Goal: Task Accomplishment & Management: Complete application form

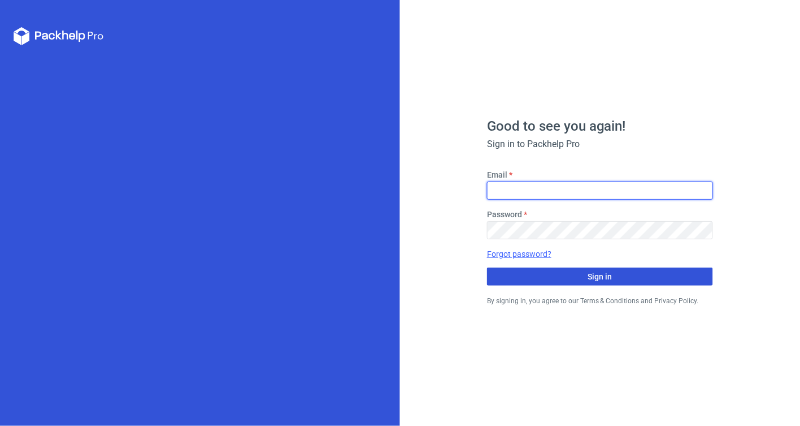
type input "[PERSON_NAME][EMAIL_ADDRESS][DOMAIN_NAME]"
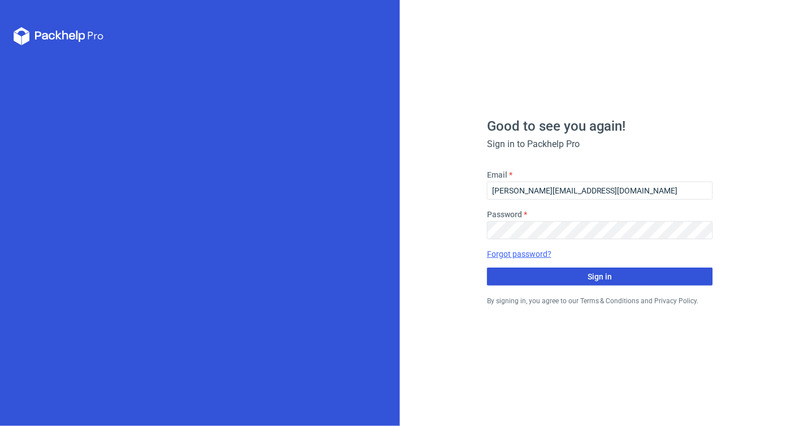
click at [558, 278] on button "Sign in" at bounding box center [600, 276] width 226 height 18
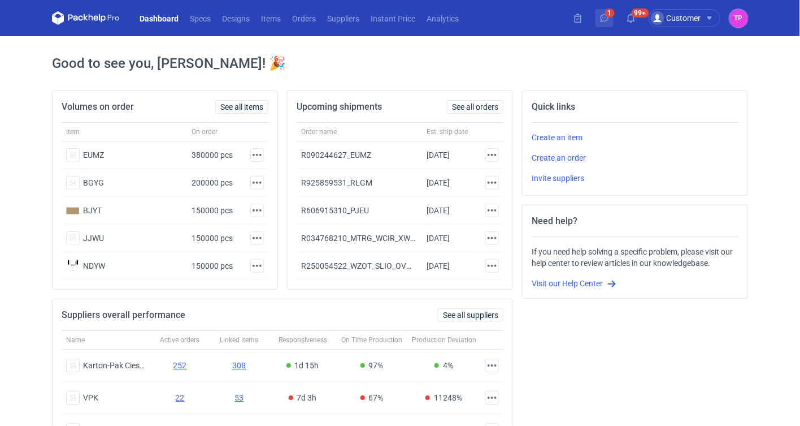
click at [607, 21] on icon at bounding box center [604, 18] width 9 height 9
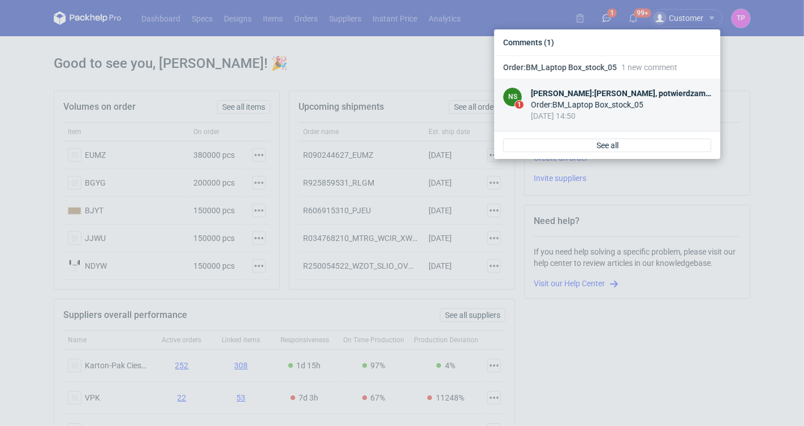
click at [621, 108] on div "Order : BM_Laptop Box_stock_05" at bounding box center [621, 104] width 180 height 11
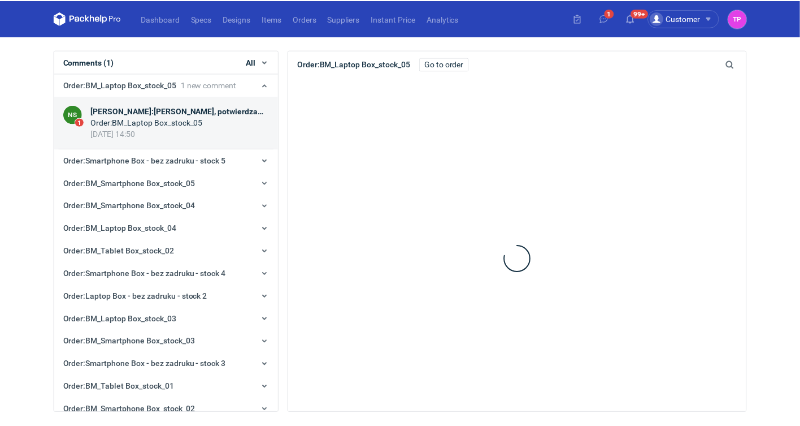
scroll to position [23, 0]
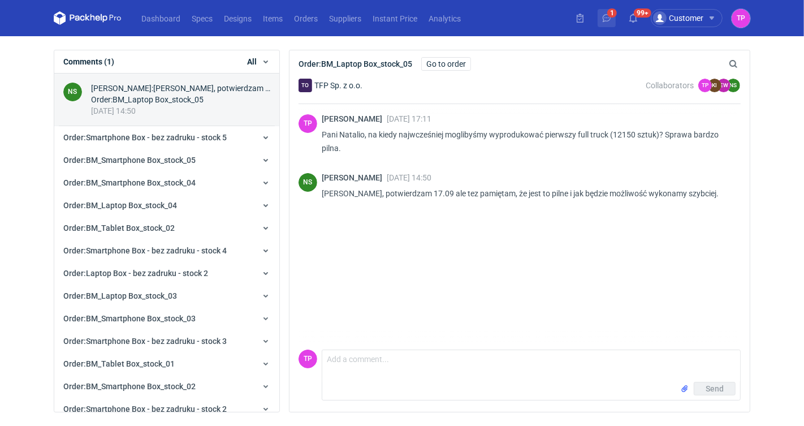
click at [607, 16] on icon at bounding box center [606, 18] width 9 height 9
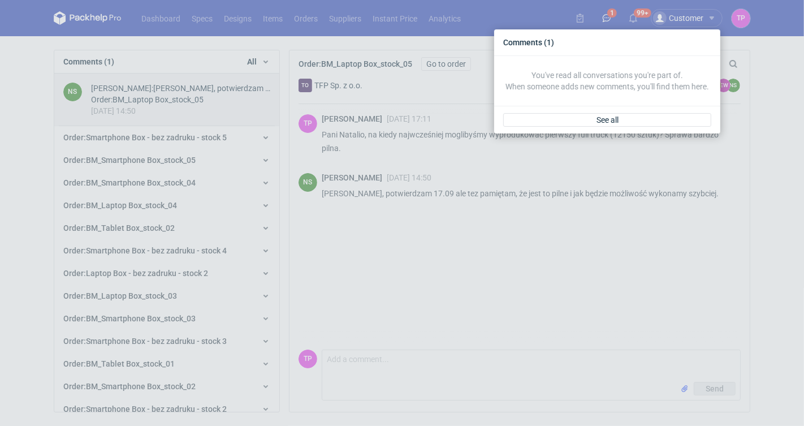
click at [628, 14] on div "Comments (1) You've read all conversations you're part of. When someone adds ne…" at bounding box center [402, 213] width 804 height 426
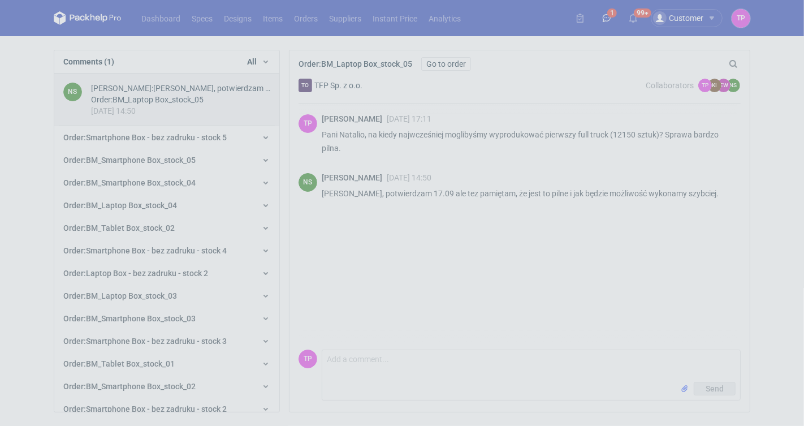
click at [635, 14] on icon at bounding box center [632, 18] width 9 height 9
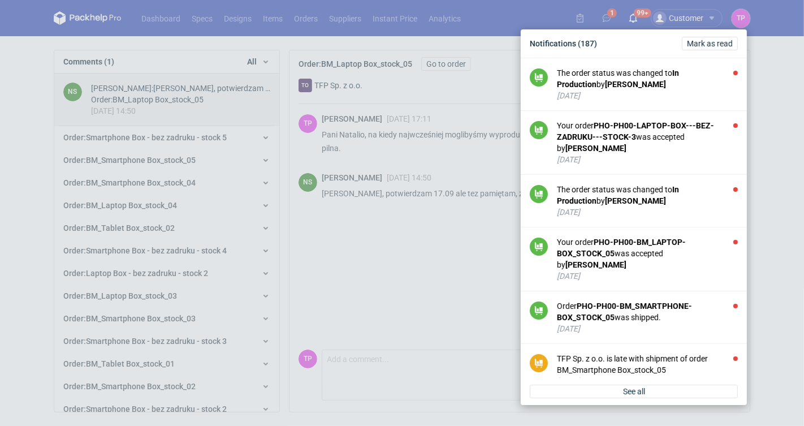
click at [216, 24] on div "Notifications (187) Mark as read The order status was changed to In Production …" at bounding box center [402, 213] width 804 height 426
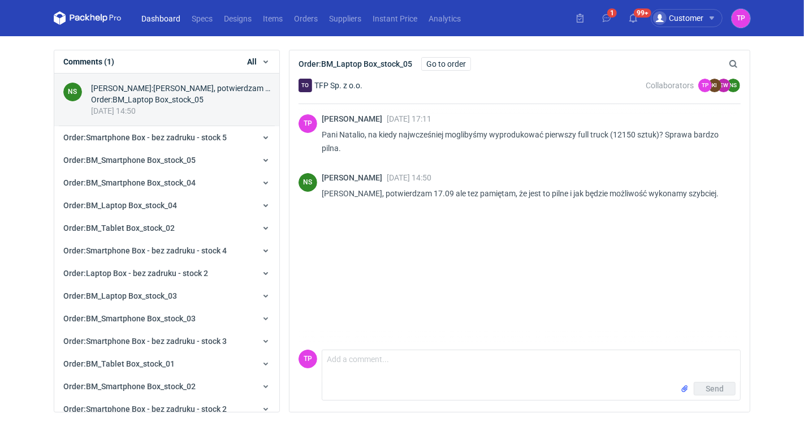
click at [175, 19] on link "Dashboard" at bounding box center [161, 18] width 50 height 14
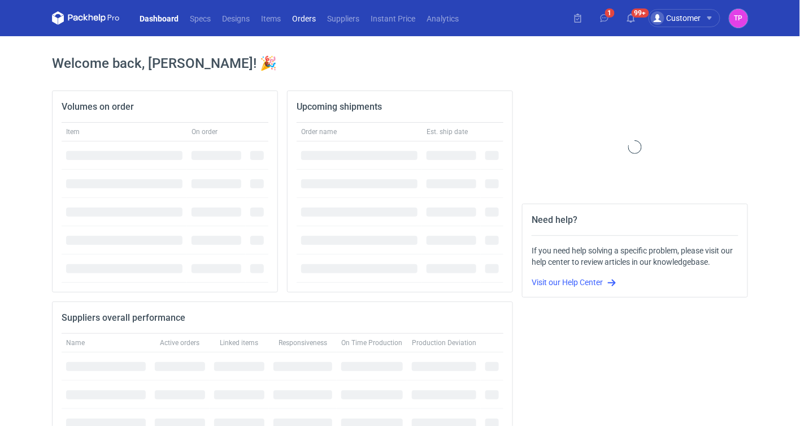
click at [301, 19] on link "Orders" at bounding box center [303, 18] width 35 height 14
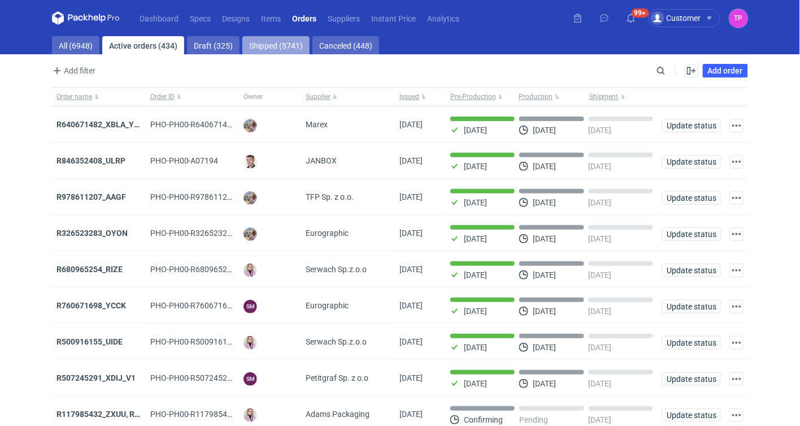
click at [278, 49] on link "Shipped (5741)" at bounding box center [275, 45] width 67 height 18
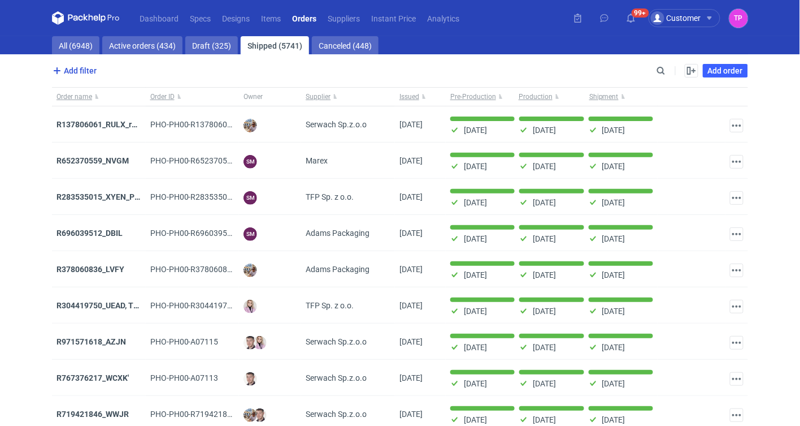
click at [86, 66] on span "Add filter" at bounding box center [73, 71] width 46 height 14
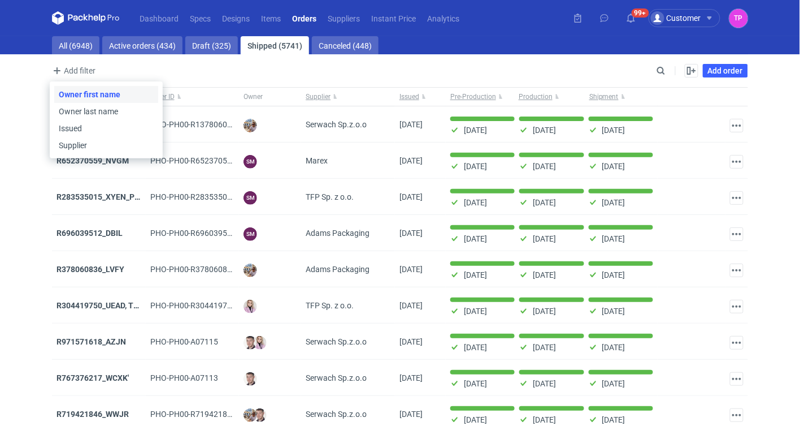
click at [90, 88] on button "Owner first name" at bounding box center [106, 94] width 104 height 17
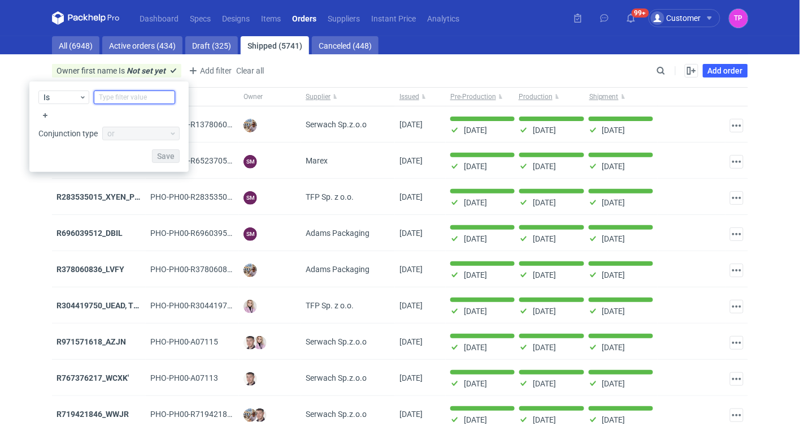
click at [124, 101] on input "text" at bounding box center [134, 97] width 81 height 14
type input "Tosia"
click at [170, 159] on span "Save" at bounding box center [166, 156] width 18 height 8
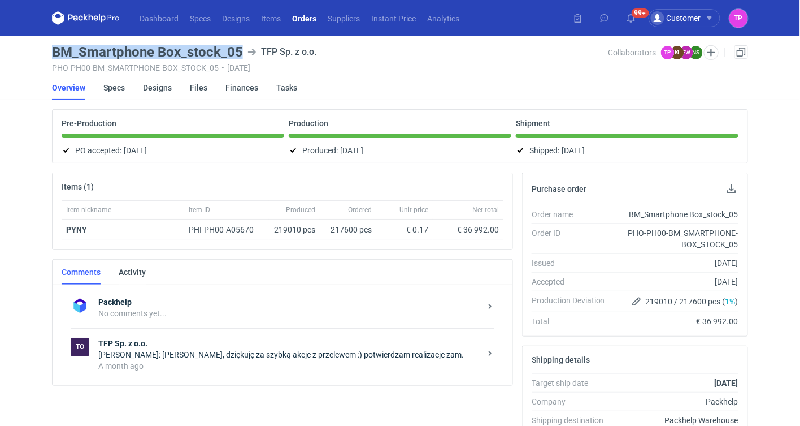
drag, startPoint x: 242, startPoint y: 52, endPoint x: 49, endPoint y: 54, distance: 193.3
click at [49, 54] on main "BM_Smartphone Box_stock_05 TFP Sp. z o.o. PHO-PH00-BM_SMARTPHONE-BOX_STOCK_05 •…" at bounding box center [399, 388] width 705 height 704
copy h3 "BM_Smartphone Box_stock_05"
click at [459, 79] on nav "Overview Specs Designs Files Finances Tasks" at bounding box center [400, 87] width 696 height 25
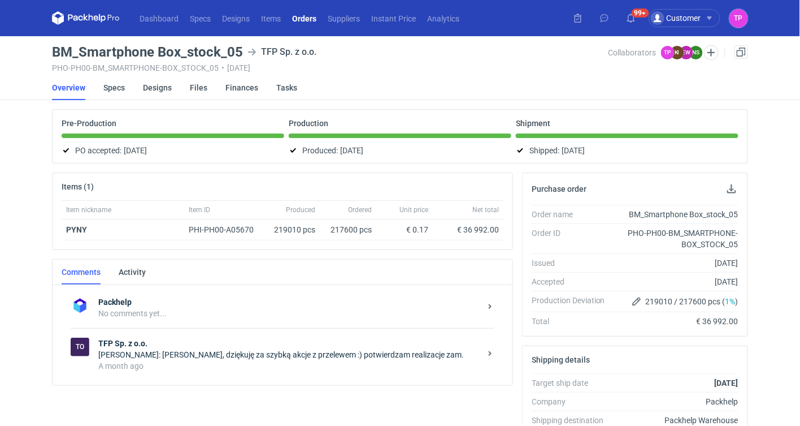
click at [307, 12] on link "Orders" at bounding box center [304, 18] width 36 height 14
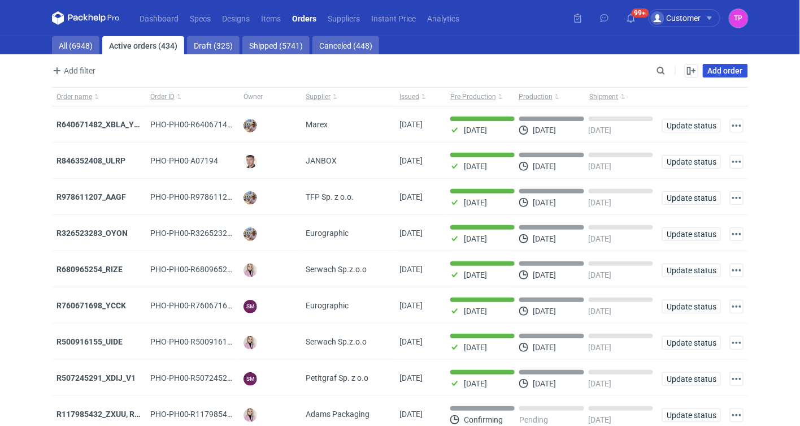
click at [731, 72] on link "Add order" at bounding box center [725, 71] width 45 height 14
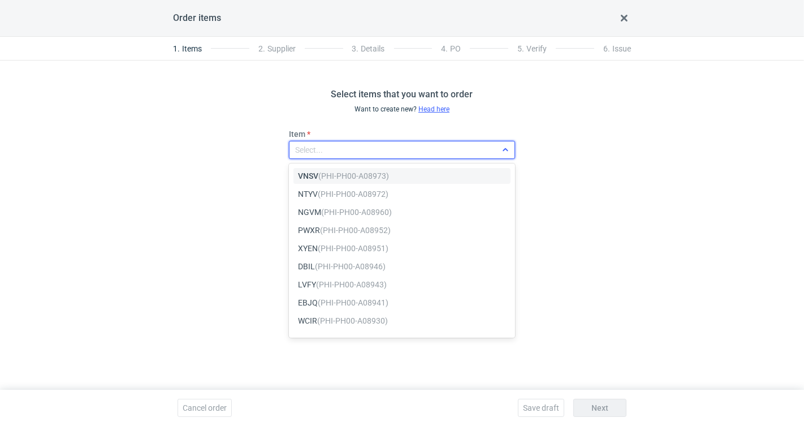
click at [386, 149] on div "Select..." at bounding box center [392, 150] width 207 height 16
type input "t"
click at [385, 149] on div "Select..." at bounding box center [392, 150] width 207 height 16
type input "f"
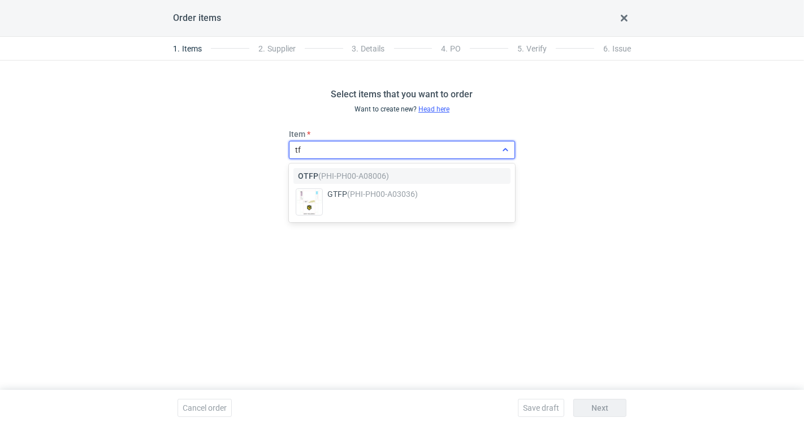
type input "t"
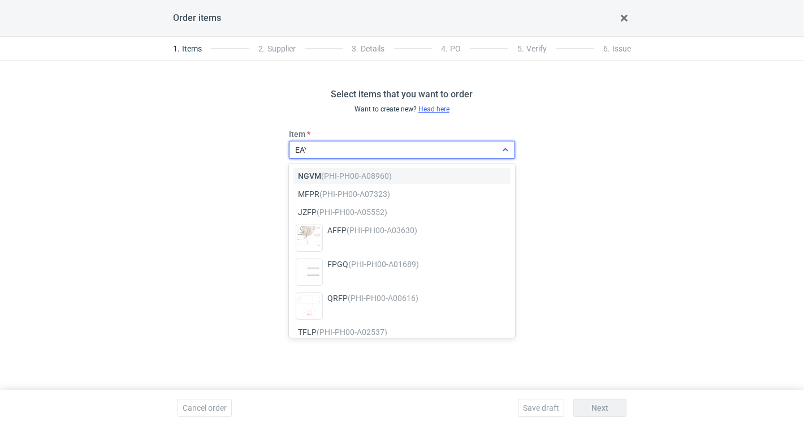
type input "EAYS"
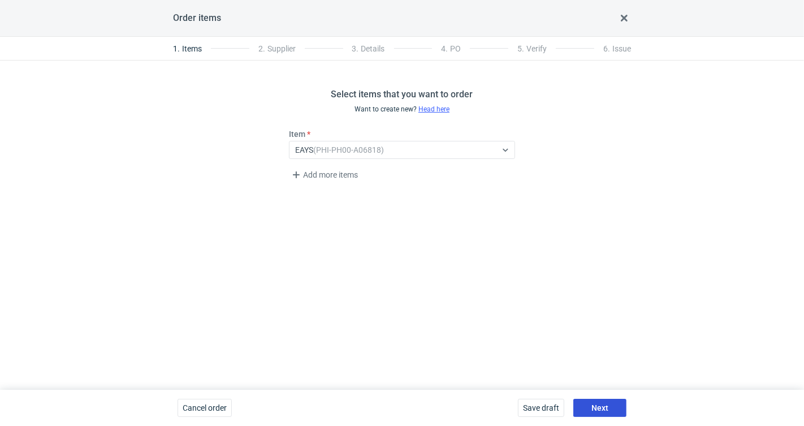
click at [611, 403] on button "Next" at bounding box center [599, 407] width 53 height 18
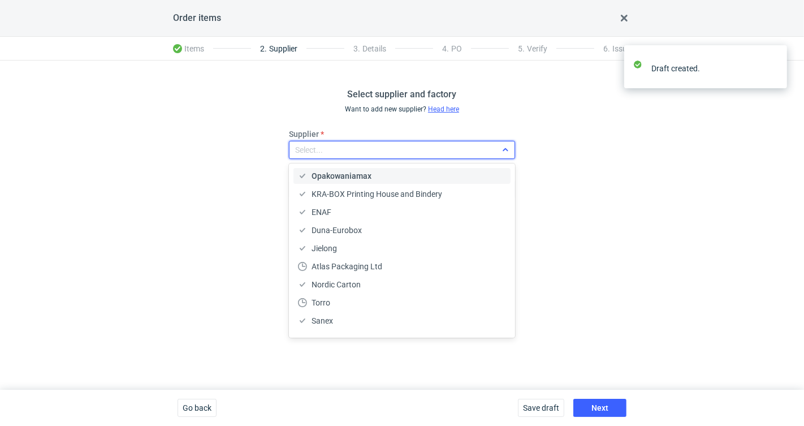
click at [424, 151] on div "Select..." at bounding box center [392, 150] width 207 height 16
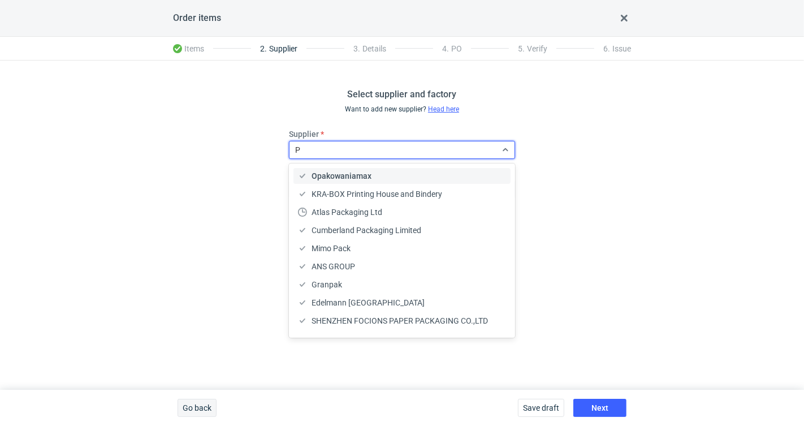
type input "P"
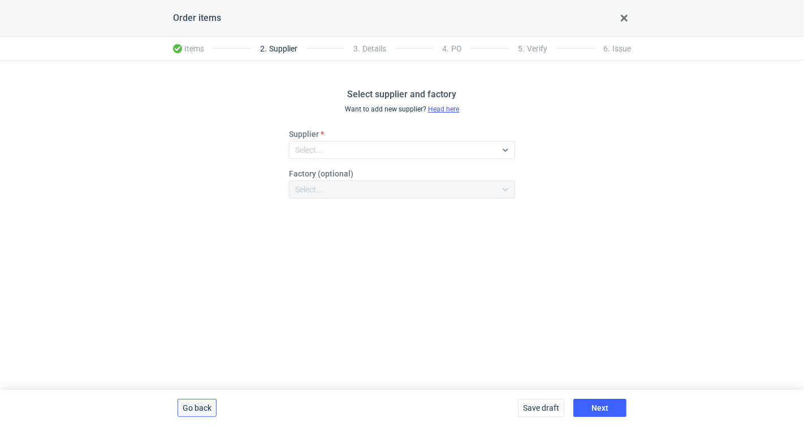
click at [192, 403] on span "Go back" at bounding box center [197, 407] width 29 height 8
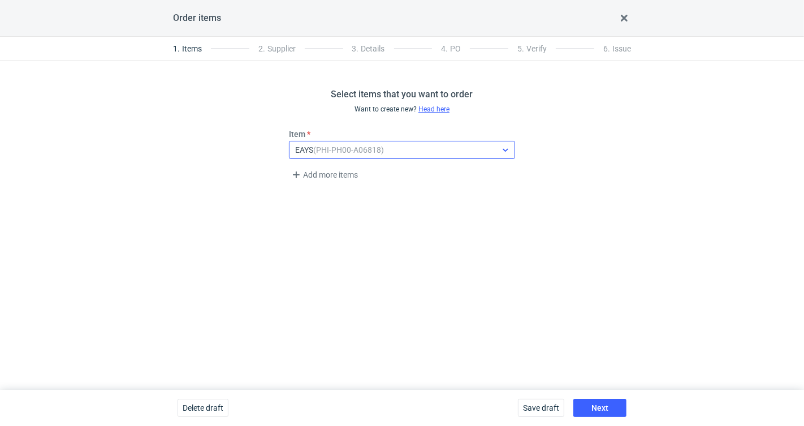
click at [367, 144] on div "EAYS (PHI-PH00-A06818)" at bounding box center [339, 149] width 89 height 11
type input "PYNY"
click at [379, 178] on em "(PHI-PH00-A05670)" at bounding box center [354, 175] width 71 height 9
click at [612, 406] on button "Next" at bounding box center [599, 407] width 53 height 18
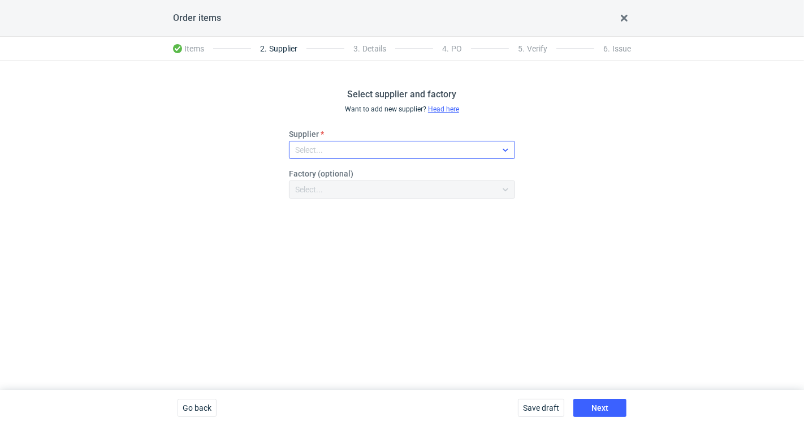
click at [446, 155] on div "Select..." at bounding box center [392, 150] width 207 height 16
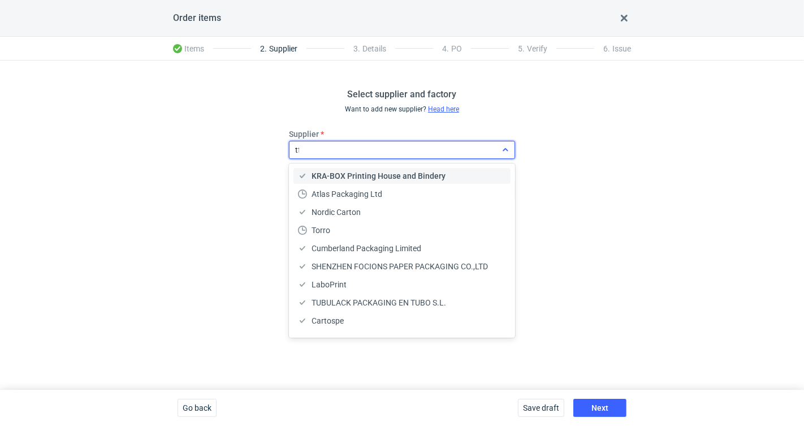
type input "tfp"
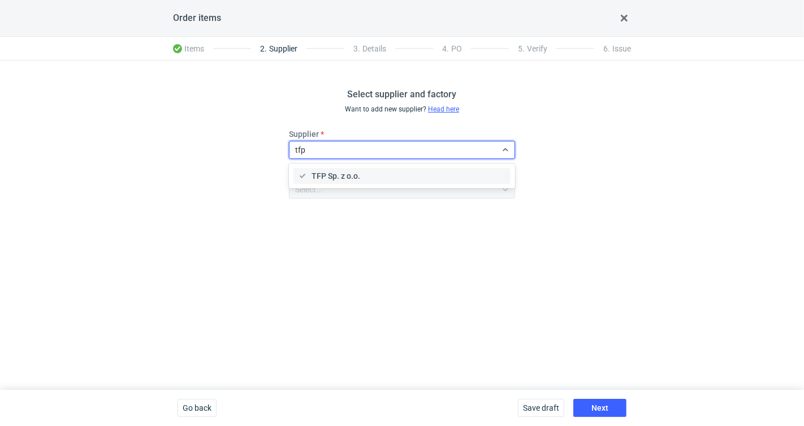
click at [402, 167] on div "TFP Sp. z o.o." at bounding box center [402, 176] width 219 height 20
click at [483, 177] on div "TFP Sp. z o.o." at bounding box center [402, 175] width 208 height 11
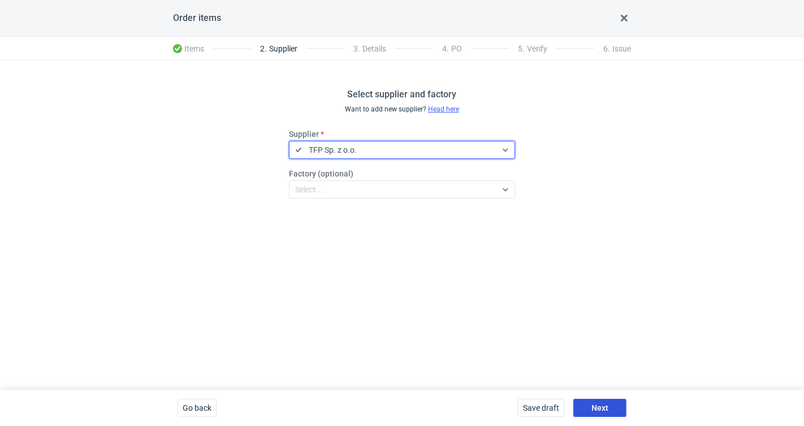
click at [603, 405] on span "Next" at bounding box center [599, 407] width 17 height 8
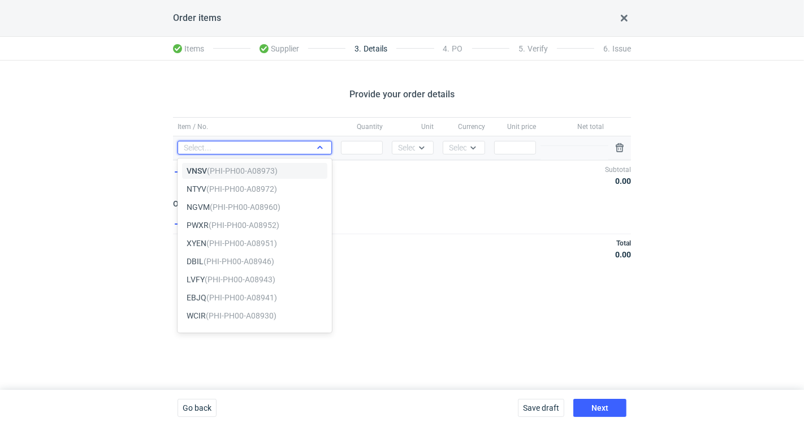
click at [277, 149] on div "Select..." at bounding box center [245, 147] width 135 height 11
click at [414, 218] on div "Add item" at bounding box center [401, 225] width 460 height 16
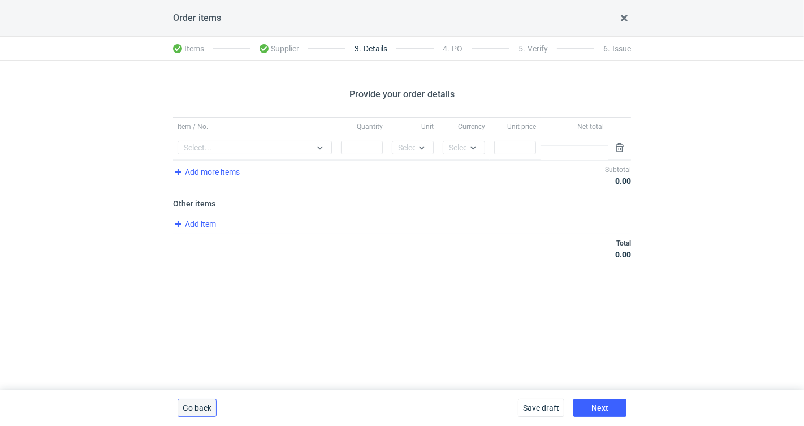
click at [201, 415] on button "Go back" at bounding box center [196, 407] width 39 height 18
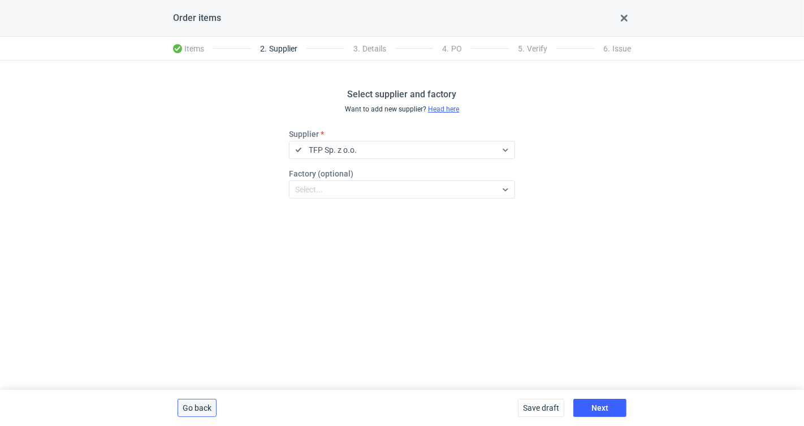
click at [201, 415] on button "Go back" at bounding box center [196, 407] width 39 height 18
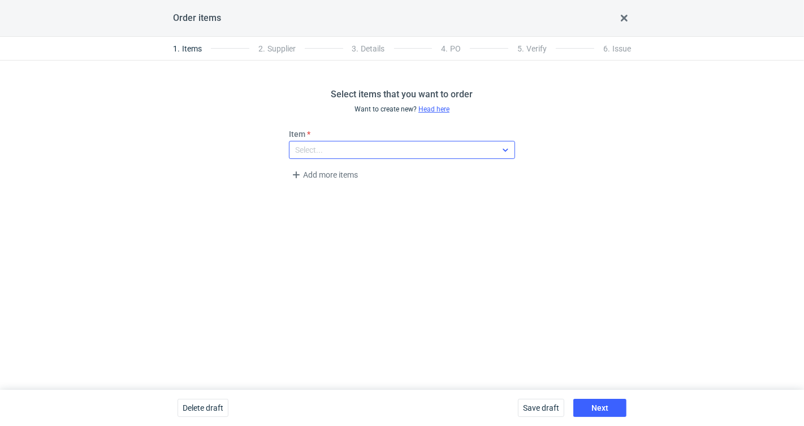
click at [344, 141] on div "Select..." at bounding box center [402, 150] width 226 height 18
type input "pyny"
click at [352, 175] on em "(PHI-PH00-A05670)" at bounding box center [354, 175] width 71 height 9
click at [590, 403] on button "Next" at bounding box center [599, 407] width 53 height 18
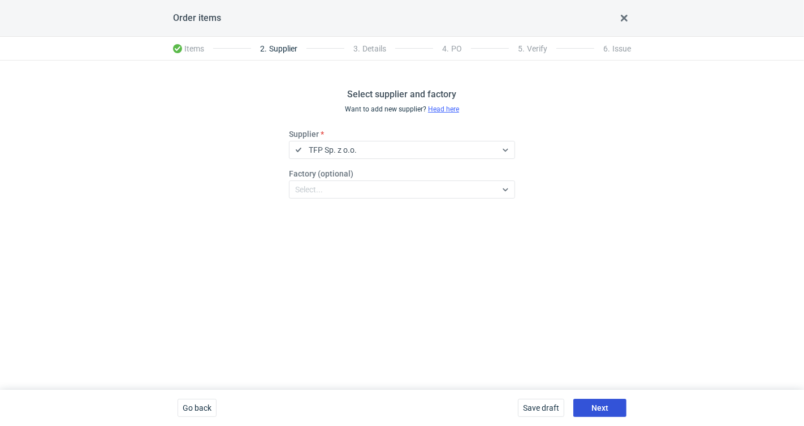
click at [590, 404] on button "Next" at bounding box center [599, 407] width 53 height 18
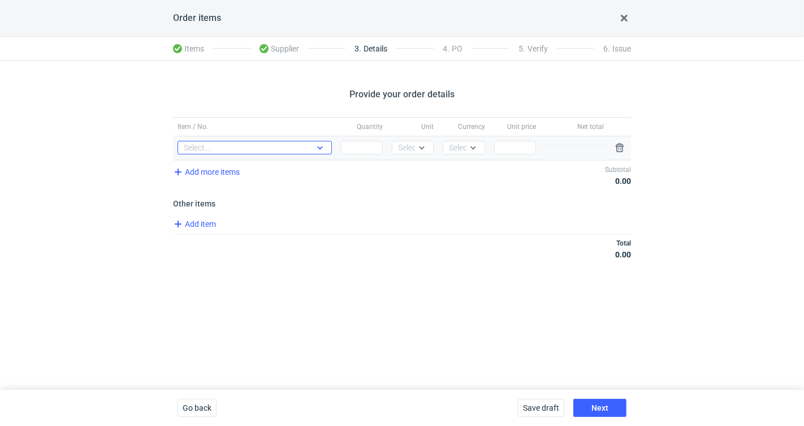
click at [299, 150] on div "Select..." at bounding box center [245, 147] width 135 height 11
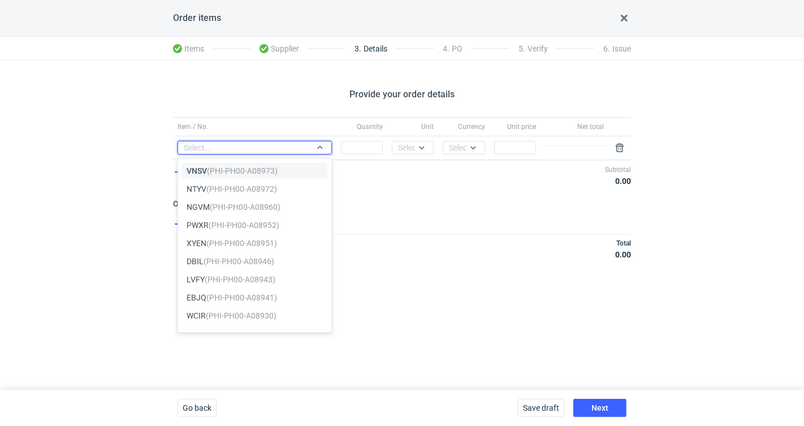
click at [381, 263] on div "Item / No. Quantity Unit Currency Unit price Net total Item / No. option VNSV <…" at bounding box center [402, 194] width 458 height 155
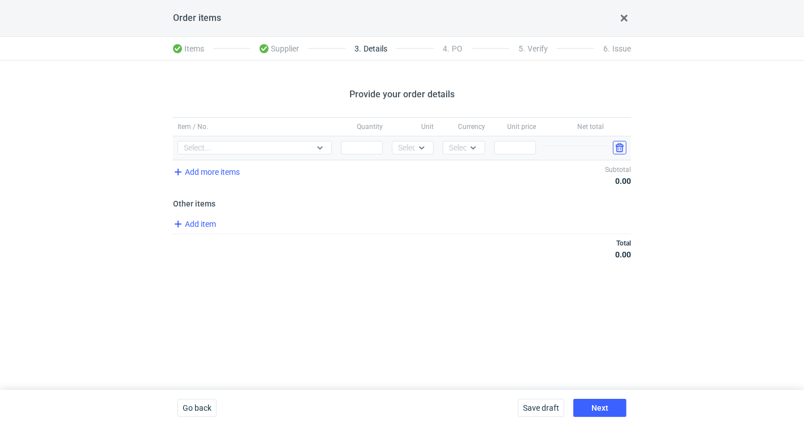
click at [619, 145] on button "button" at bounding box center [620, 148] width 14 height 14
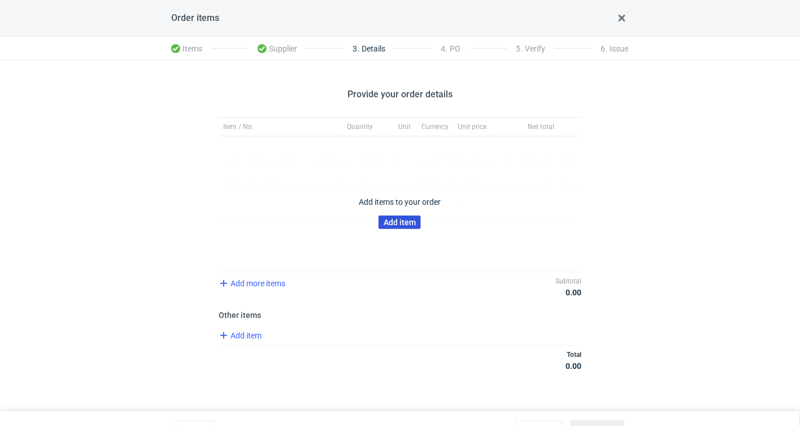
click at [409, 215] on button "Add item" at bounding box center [400, 222] width 42 height 14
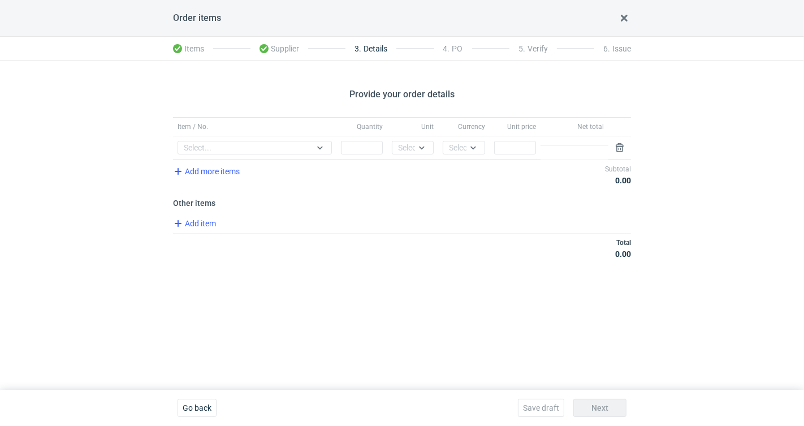
click at [621, 18] on icon at bounding box center [623, 18] width 7 height 7
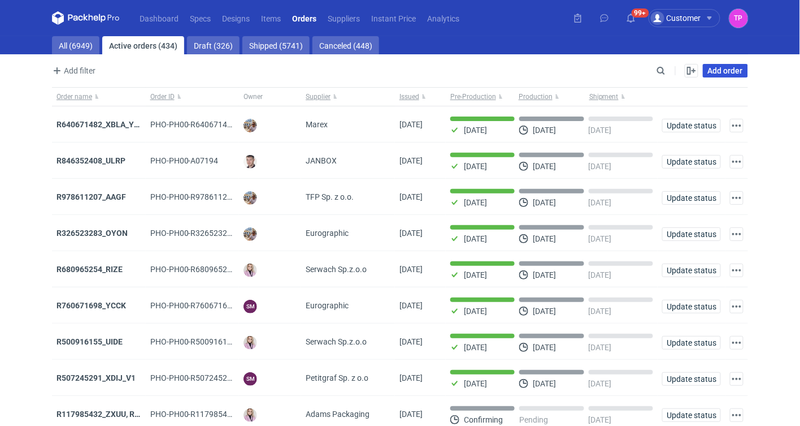
click at [728, 67] on link "Add order" at bounding box center [725, 71] width 45 height 14
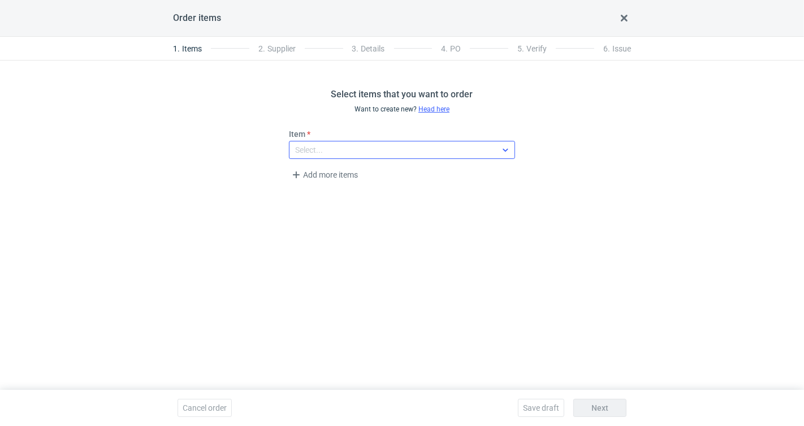
click at [327, 153] on div "Select..." at bounding box center [392, 150] width 207 height 16
type input "pyny"
click at [602, 405] on span "Next" at bounding box center [599, 407] width 17 height 8
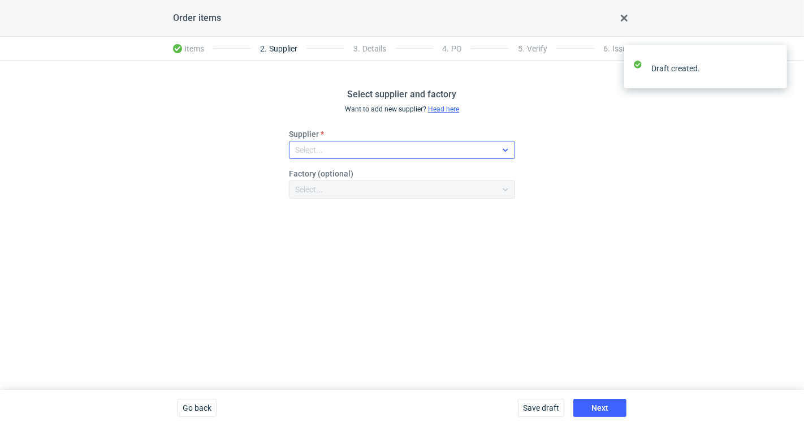
click at [389, 147] on div "Select..." at bounding box center [392, 150] width 207 height 16
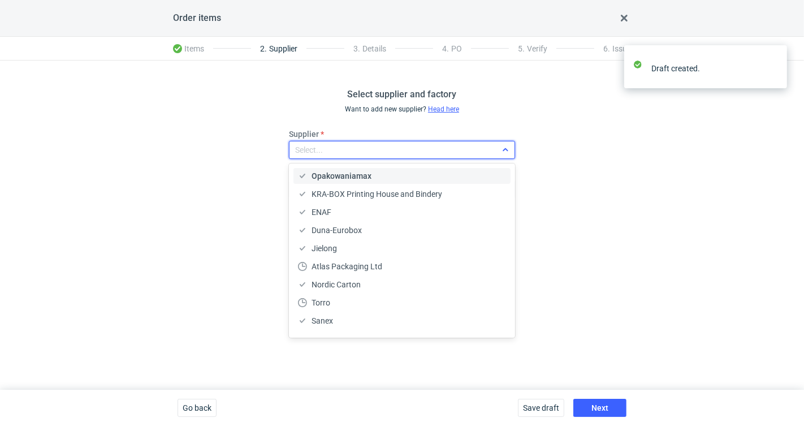
type input "y"
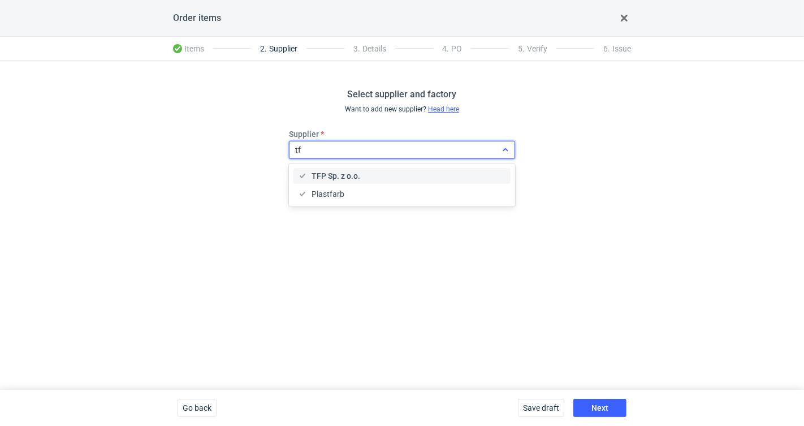
type input "tfp"
click at [603, 403] on span "Next" at bounding box center [599, 407] width 17 height 8
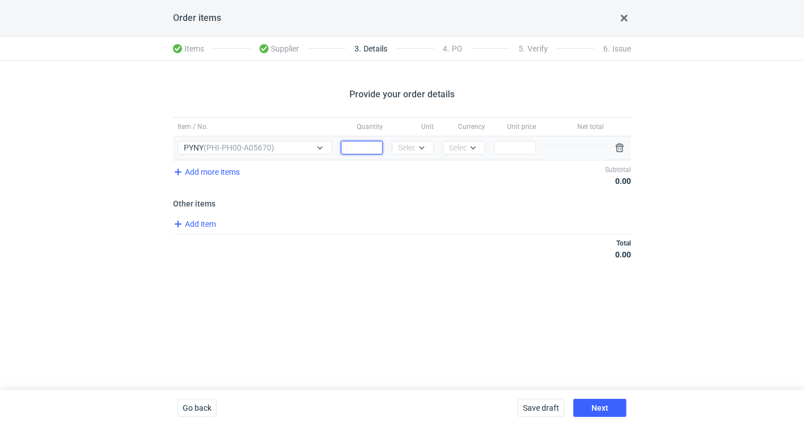
click at [355, 145] on input "Quantity" at bounding box center [362, 148] width 42 height 14
type input "237600"
click at [354, 150] on input "237600" at bounding box center [362, 148] width 42 height 14
click at [380, 144] on input "237600" at bounding box center [362, 148] width 42 height 14
click at [424, 144] on icon at bounding box center [421, 147] width 9 height 9
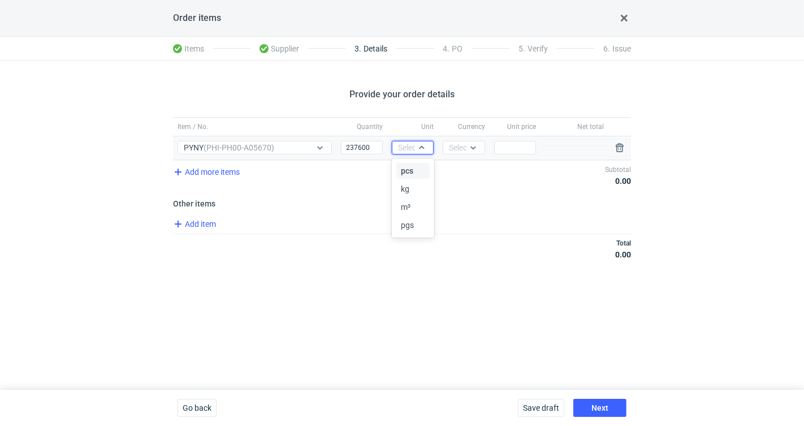
click at [411, 167] on span "pcs" at bounding box center [407, 170] width 12 height 11
click at [476, 141] on div at bounding box center [475, 147] width 18 height 12
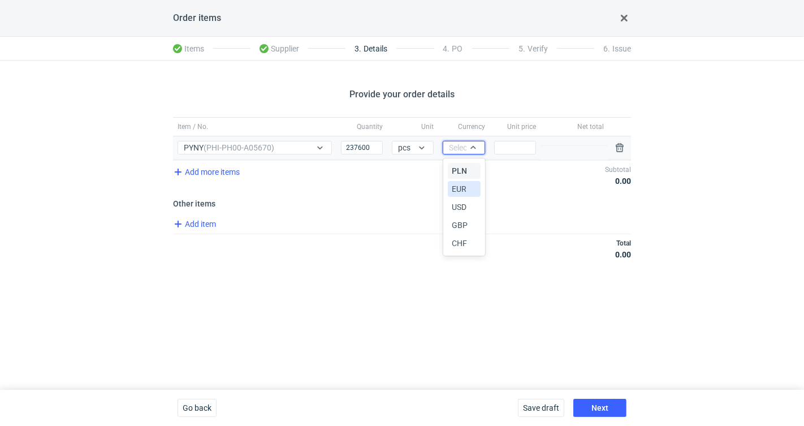
click at [463, 185] on span "EUR" at bounding box center [459, 188] width 15 height 11
click at [524, 143] on input "Price" at bounding box center [515, 148] width 42 height 14
type input "0"
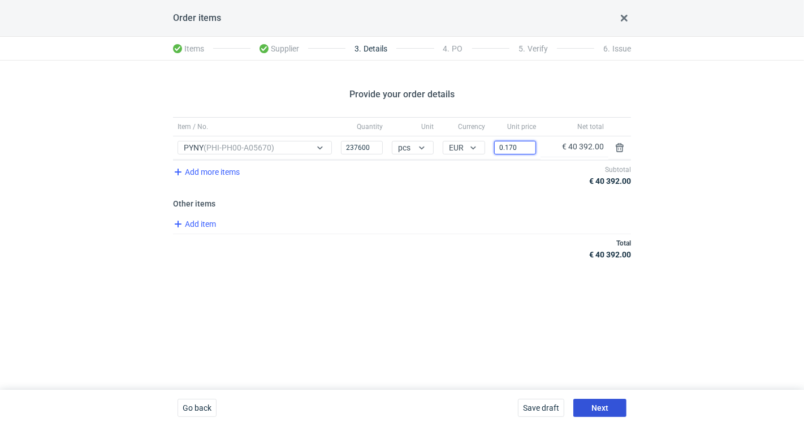
type input "0.170"
click at [602, 411] on span "Next" at bounding box center [599, 407] width 17 height 8
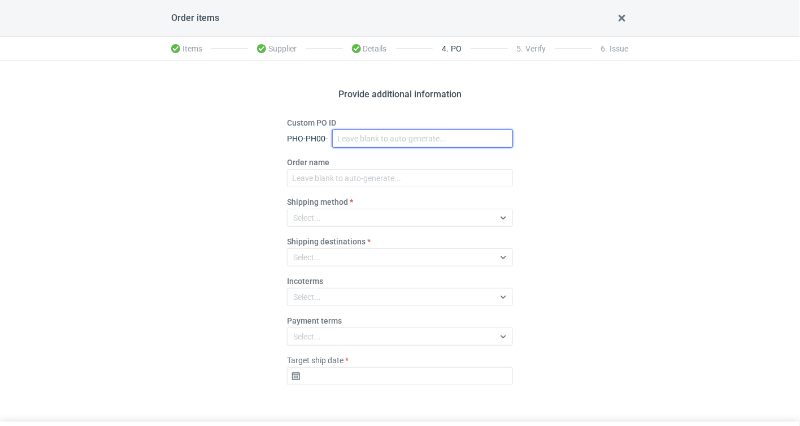
click at [427, 141] on input "Custom PO ID" at bounding box center [422, 138] width 181 height 18
paste input "BM_Smartphone Box_stock_05"
click at [430, 145] on input "BM_Smartphone Box_stock_06" at bounding box center [422, 138] width 181 height 18
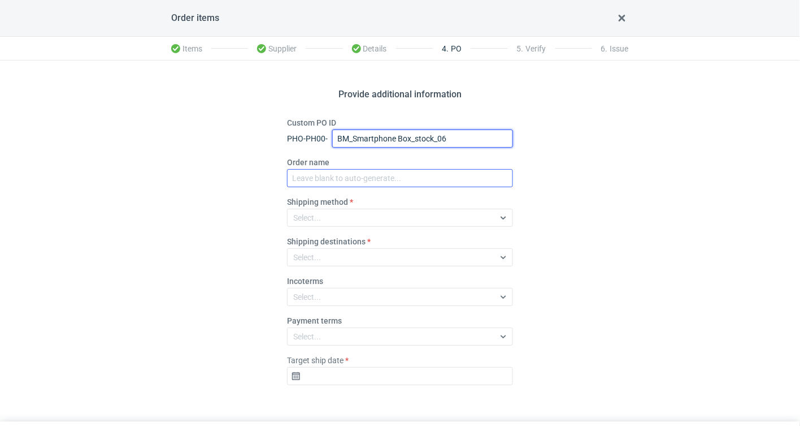
type input "BM_Smartphone Box_stock_06"
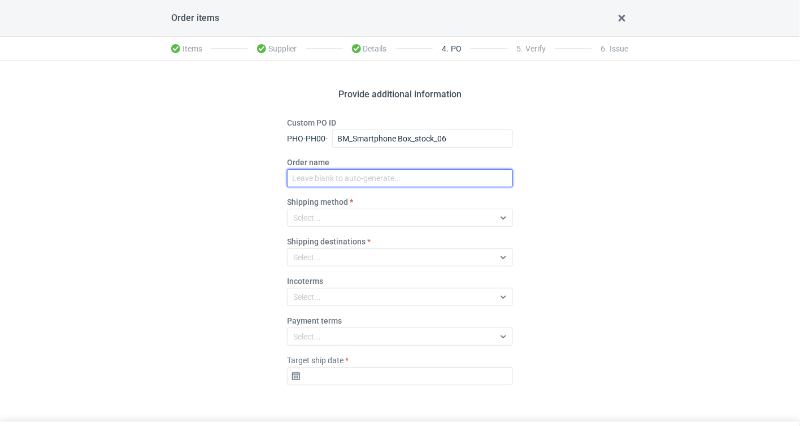
click at [403, 180] on input "Order name" at bounding box center [400, 178] width 226 height 18
paste input "BM_Smartphone Box_stock_06"
type input "BM_Smartphone Box_stock_06"
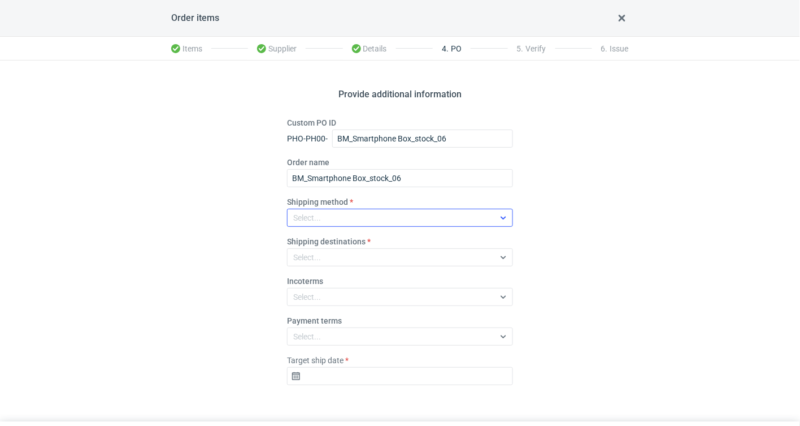
click at [320, 215] on div "Select..." at bounding box center [307, 217] width 28 height 11
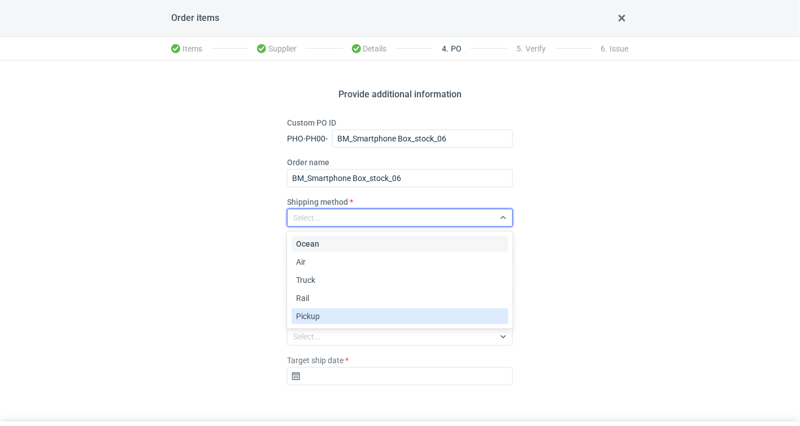
click at [318, 311] on span "Pickup" at bounding box center [308, 315] width 24 height 11
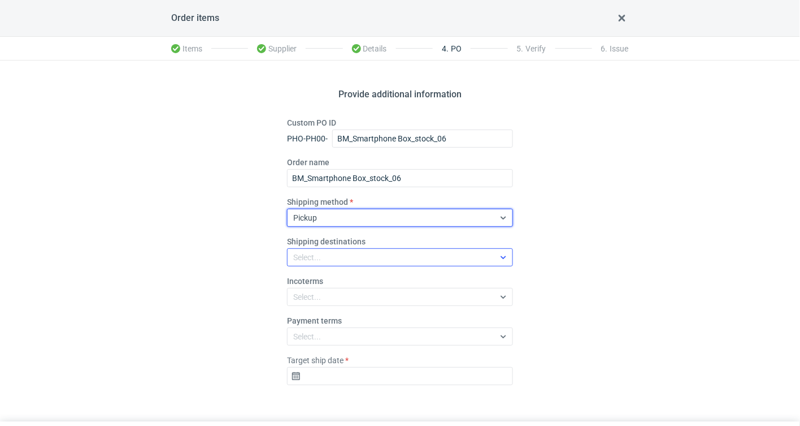
click at [329, 258] on div "Select..." at bounding box center [391, 257] width 207 height 16
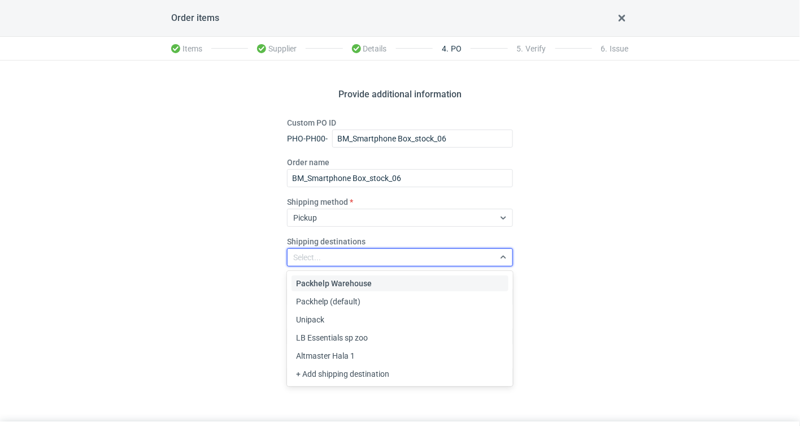
click at [251, 270] on div "Provide additional information Custom PO ID PHO-PH00- BM_Smartphone Box_stock_0…" at bounding box center [400, 240] width 800 height 361
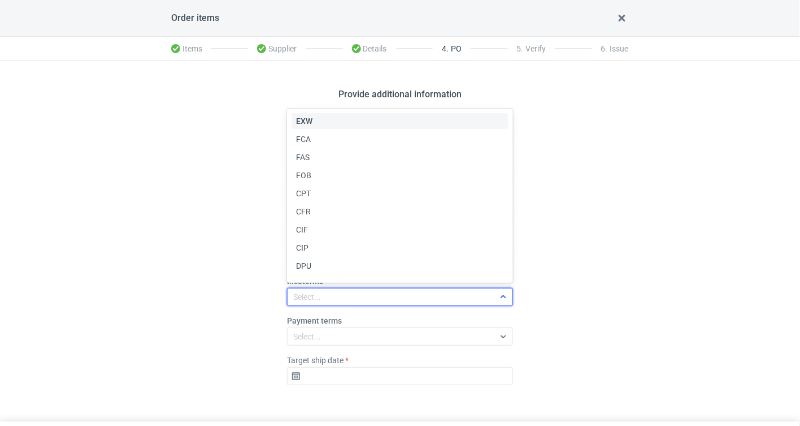
click at [347, 294] on div "Select..." at bounding box center [391, 297] width 207 height 16
click at [327, 120] on div "EXW" at bounding box center [400, 120] width 208 height 11
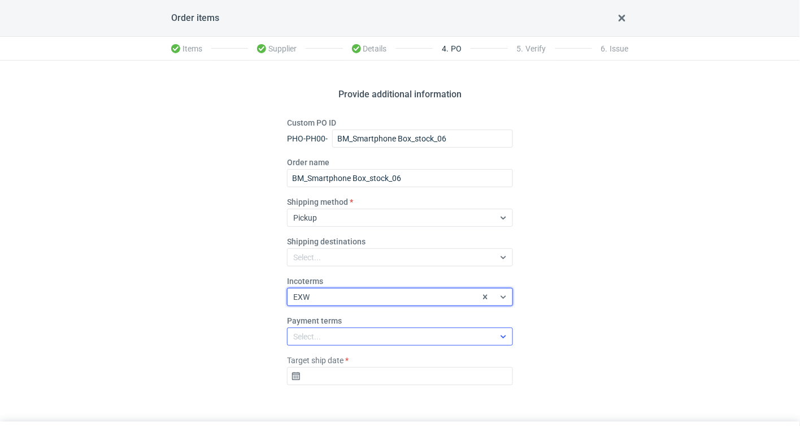
click at [319, 337] on div "Select..." at bounding box center [307, 336] width 28 height 11
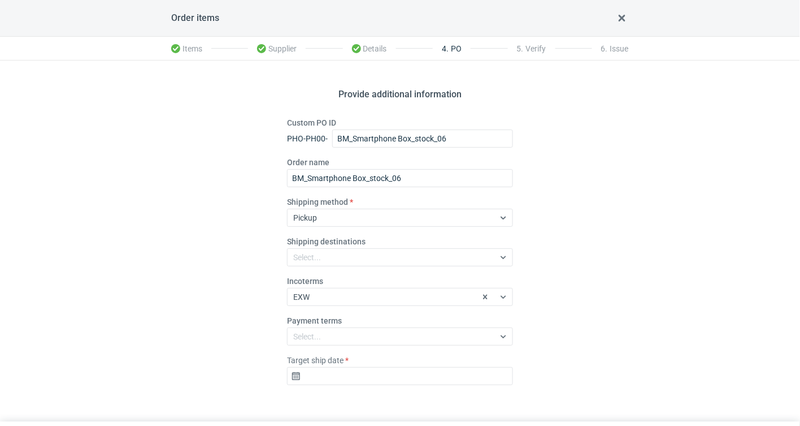
click at [192, 314] on div "Provide additional information Custom PO ID PHO-PH00- BM_Smartphone Box_stock_0…" at bounding box center [400, 240] width 800 height 361
click at [309, 376] on input "Target ship date" at bounding box center [400, 376] width 226 height 18
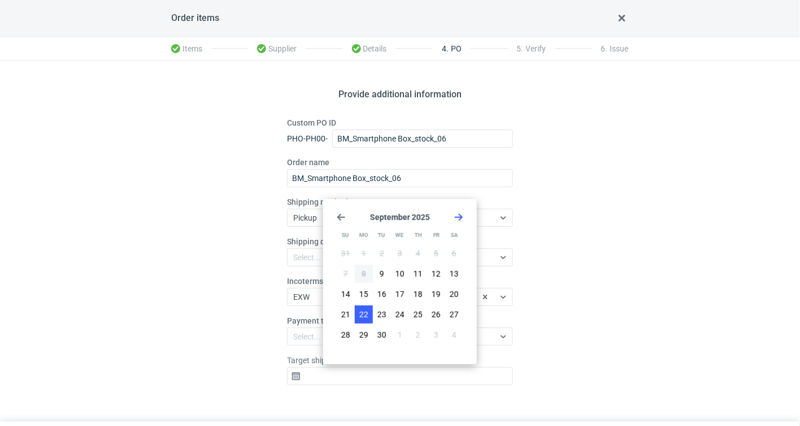
click at [367, 310] on span "22" at bounding box center [363, 314] width 9 height 11
type input "2025-09-22"
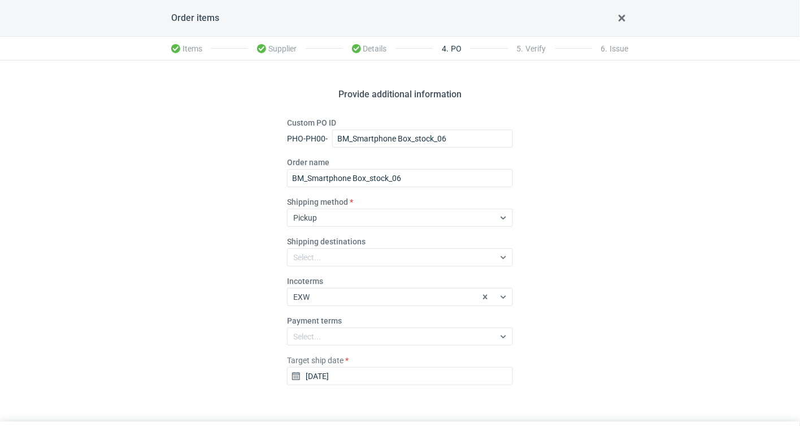
scroll to position [31, 0]
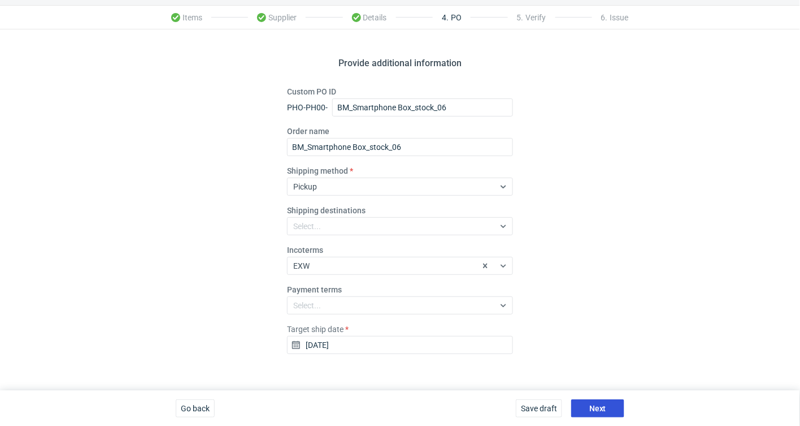
click at [607, 409] on button "Next" at bounding box center [597, 408] width 53 height 18
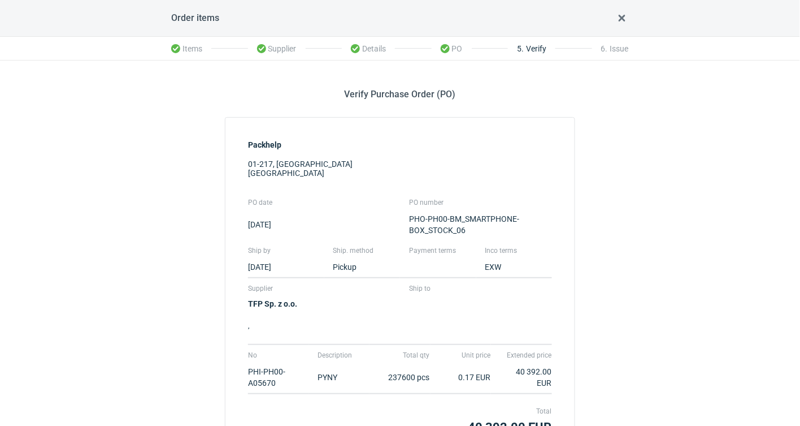
scroll to position [112, 0]
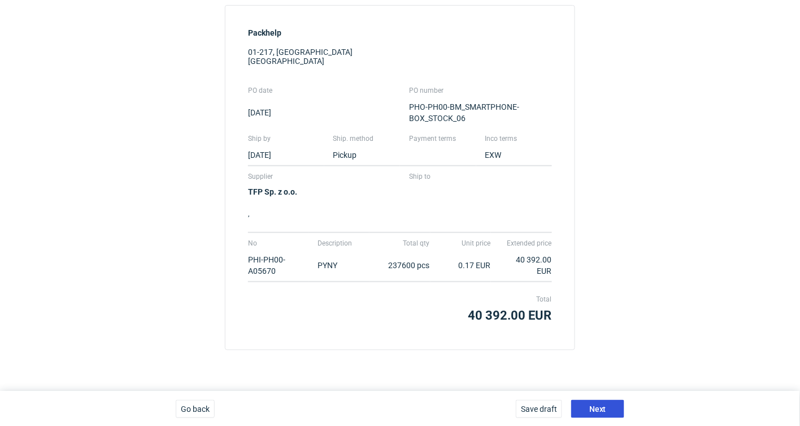
click at [606, 405] on span "Next" at bounding box center [597, 409] width 17 height 8
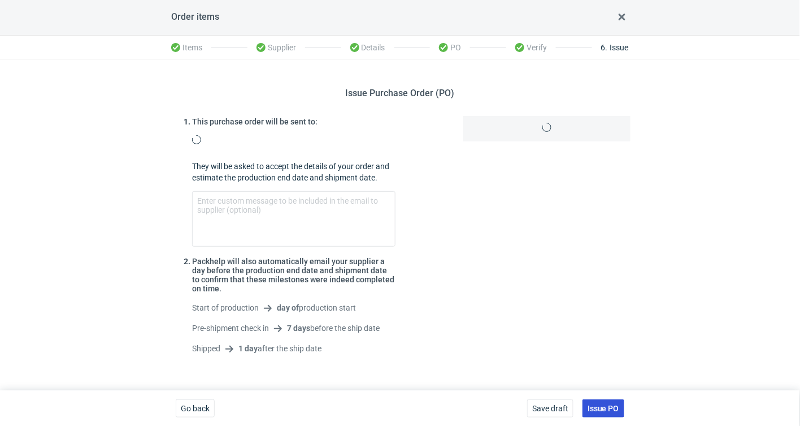
scroll to position [38, 0]
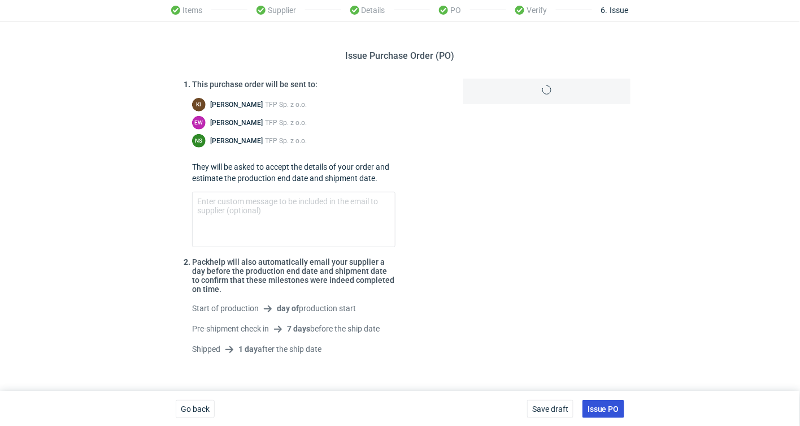
click at [606, 405] on span "Issue PO" at bounding box center [604, 409] width 32 height 8
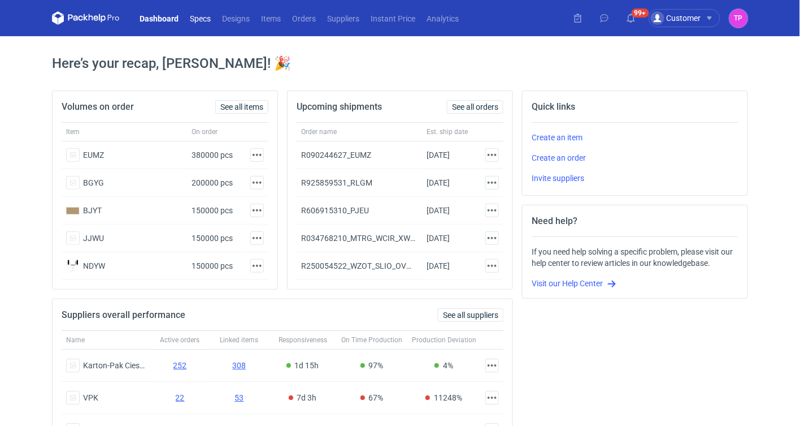
click at [203, 18] on link "Specs" at bounding box center [200, 18] width 32 height 14
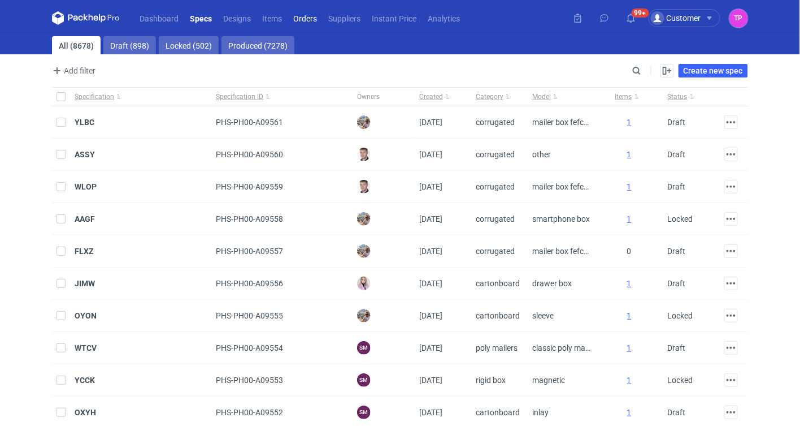
click at [300, 23] on link "Orders" at bounding box center [305, 18] width 35 height 14
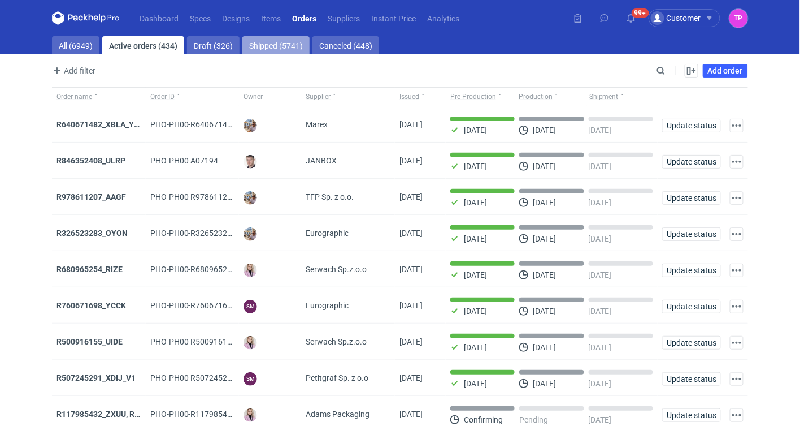
click at [275, 53] on link "Shipped (5741)" at bounding box center [275, 45] width 67 height 18
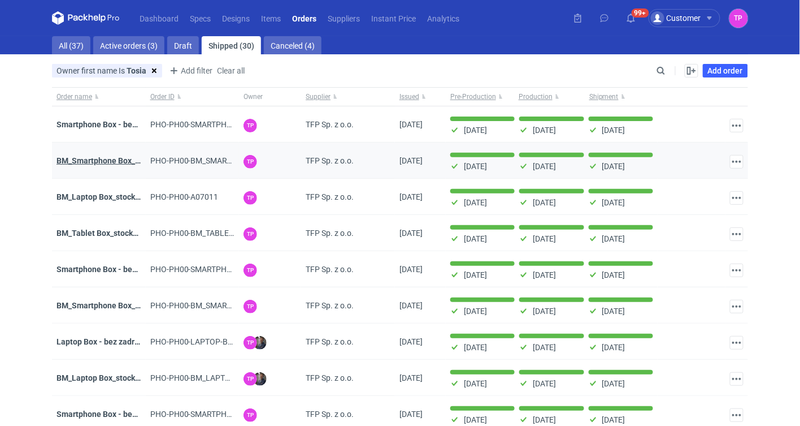
click at [86, 159] on strong "BM_Smartphone Box_stock_05" at bounding box center [112, 160] width 110 height 9
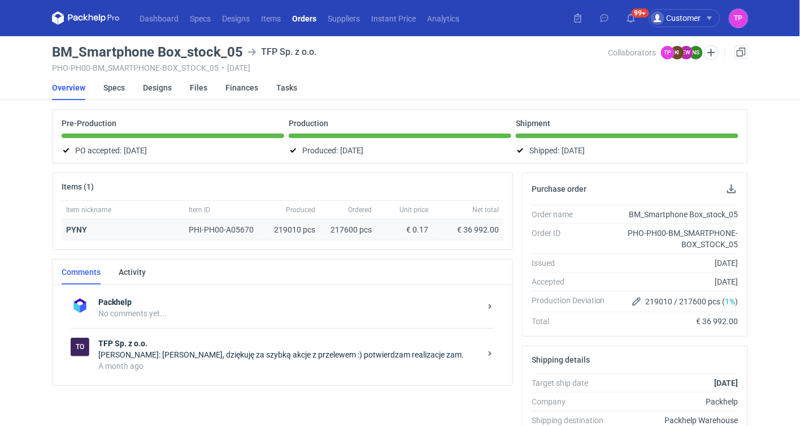
click at [76, 233] on div "PYNY" at bounding box center [123, 229] width 114 height 11
click at [304, 21] on link "Orders" at bounding box center [304, 18] width 36 height 14
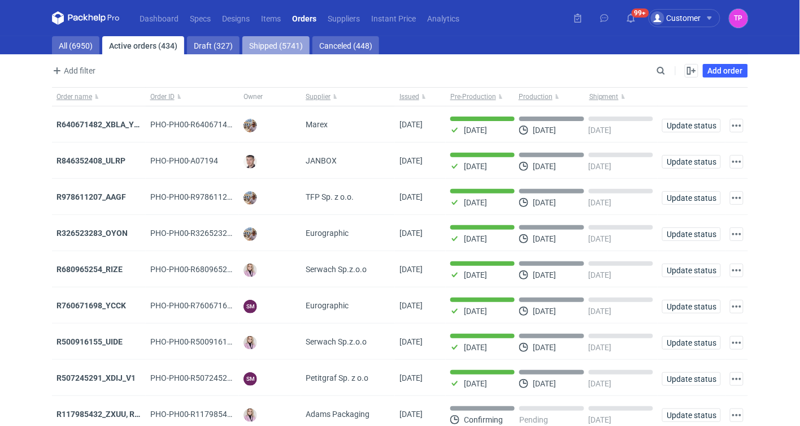
click at [270, 46] on link "Shipped (5741)" at bounding box center [275, 45] width 67 height 18
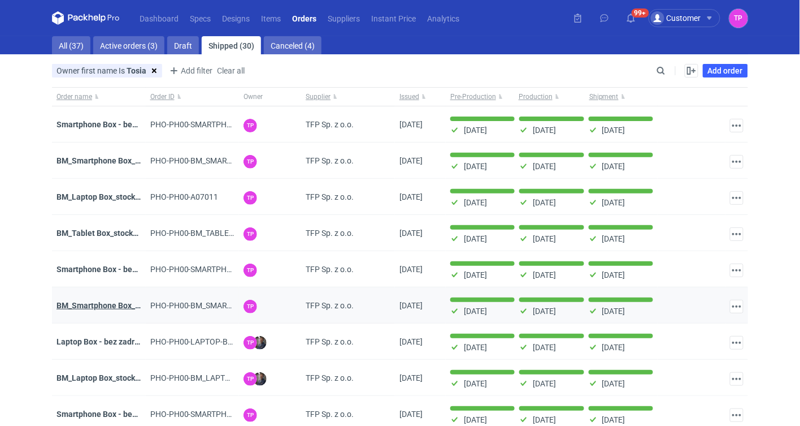
click at [71, 308] on strong "BM_Smartphone Box_stock_04" at bounding box center [112, 305] width 110 height 9
